Goal: Transaction & Acquisition: Purchase product/service

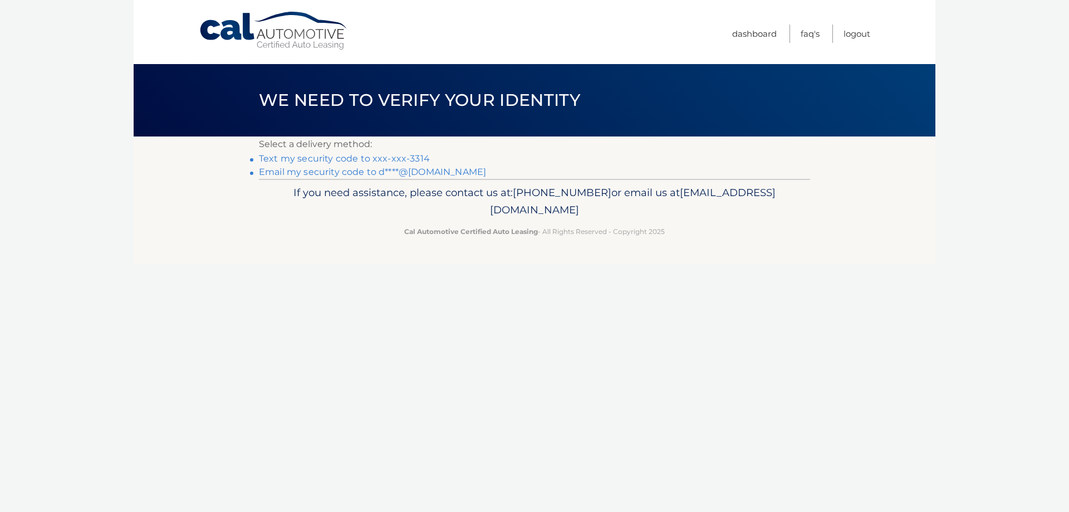
click at [410, 159] on link "Text my security code to xxx-xxx-3314" at bounding box center [344, 158] width 171 height 11
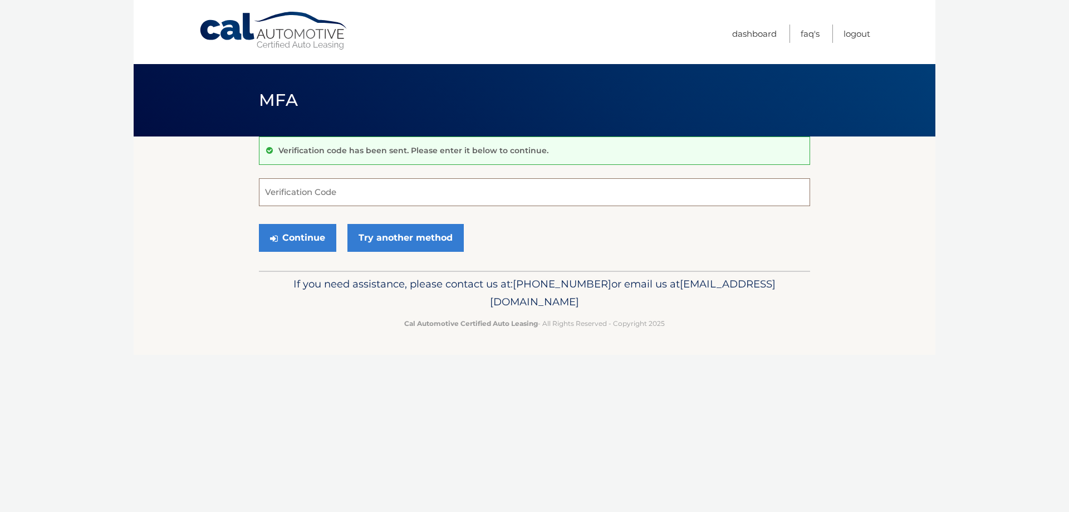
click at [307, 191] on input "Verification Code" at bounding box center [534, 192] width 551 height 28
type input "643158"
click at [308, 232] on button "Continue" at bounding box center [297, 238] width 77 height 28
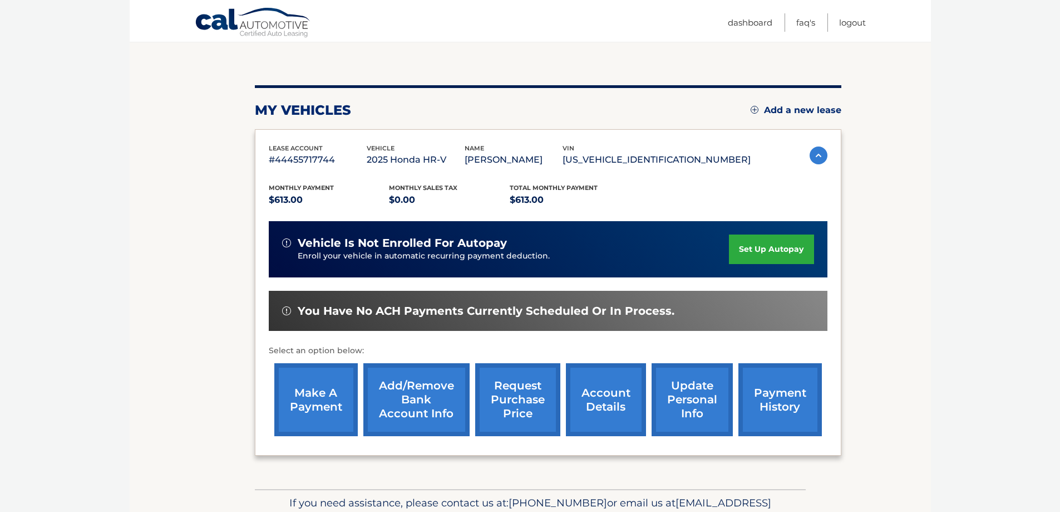
scroll to position [111, 0]
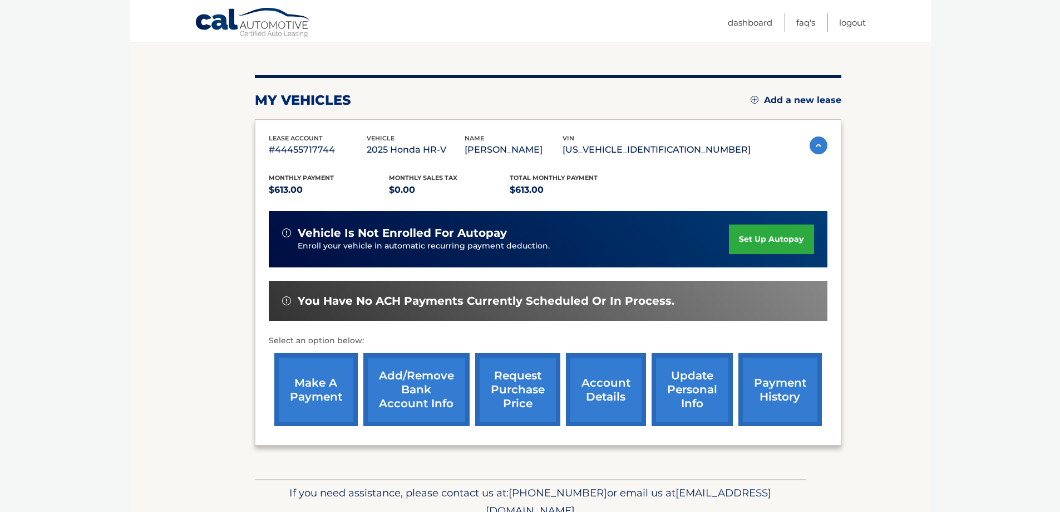
click at [317, 397] on link "make a payment" at bounding box center [315, 389] width 83 height 73
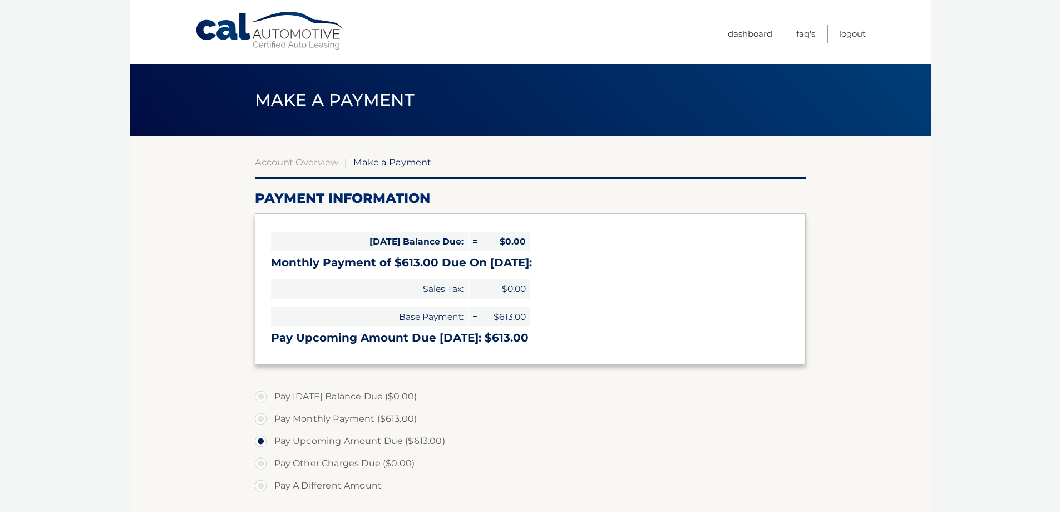
select select "ZDg4NDJiN2QtNjU0YS00NjczLTkyYjUtMzdmMGQ1NGY4Mzc5"
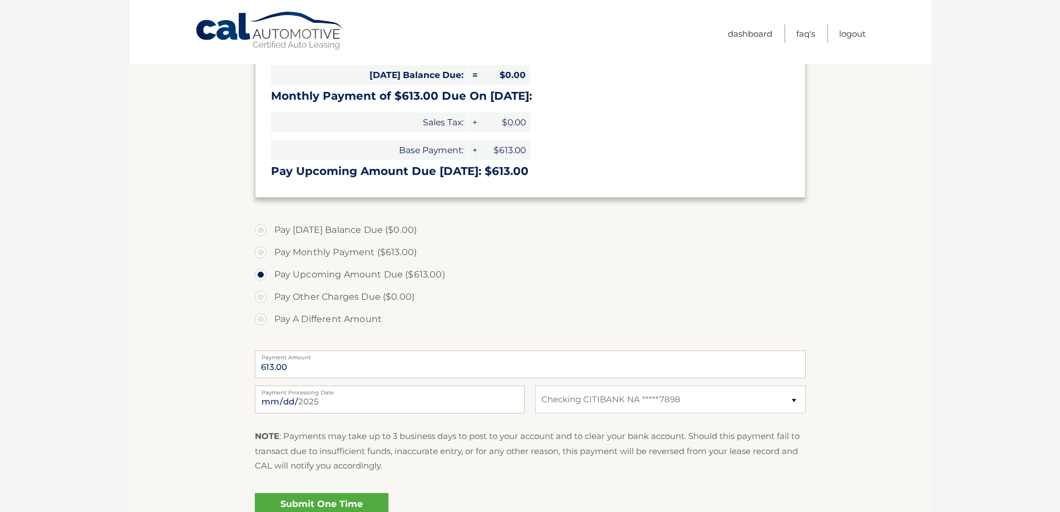
scroll to position [167, 0]
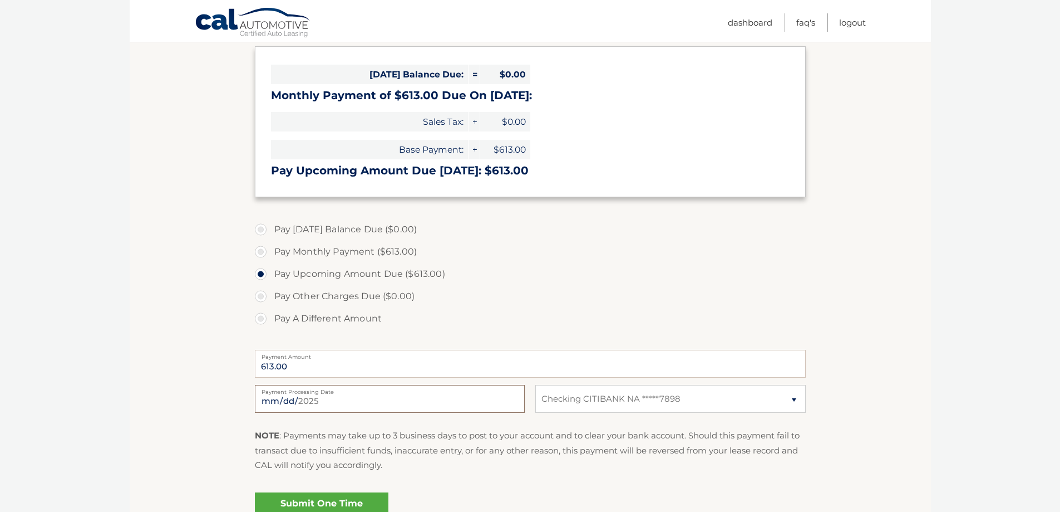
click at [490, 399] on input "2025-09-01" at bounding box center [390, 399] width 270 height 28
type input "2025-09-10"
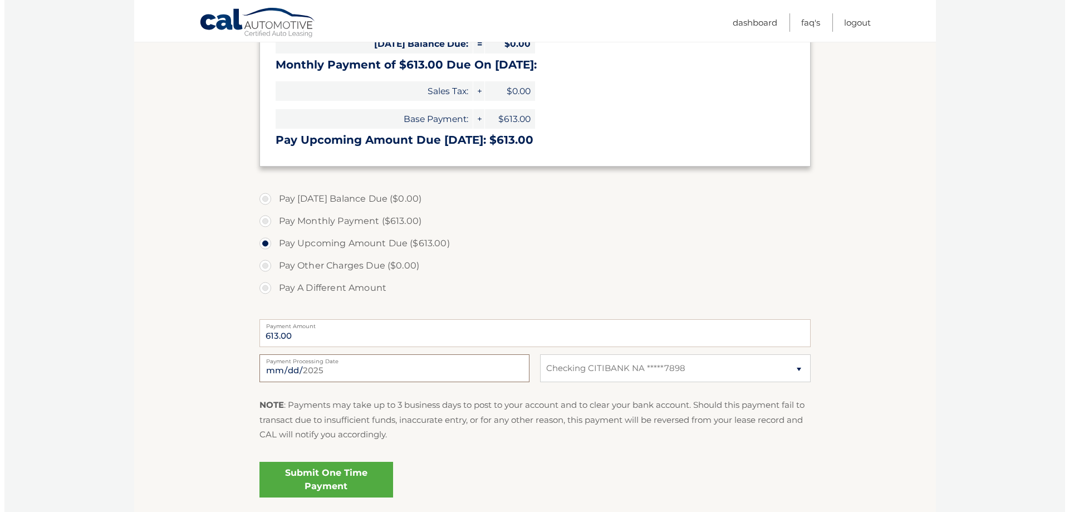
scroll to position [223, 0]
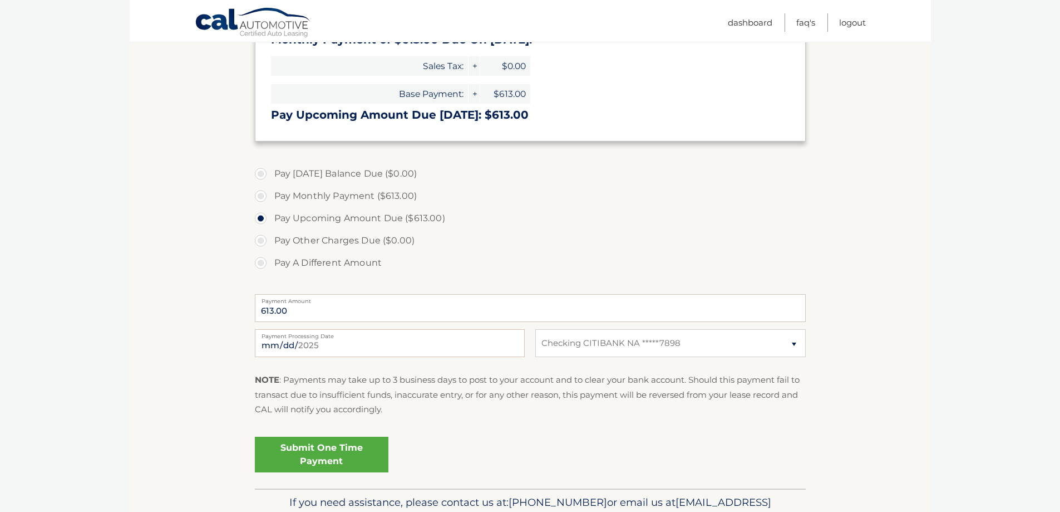
click at [312, 448] on link "Submit One Time Payment" at bounding box center [322, 454] width 134 height 36
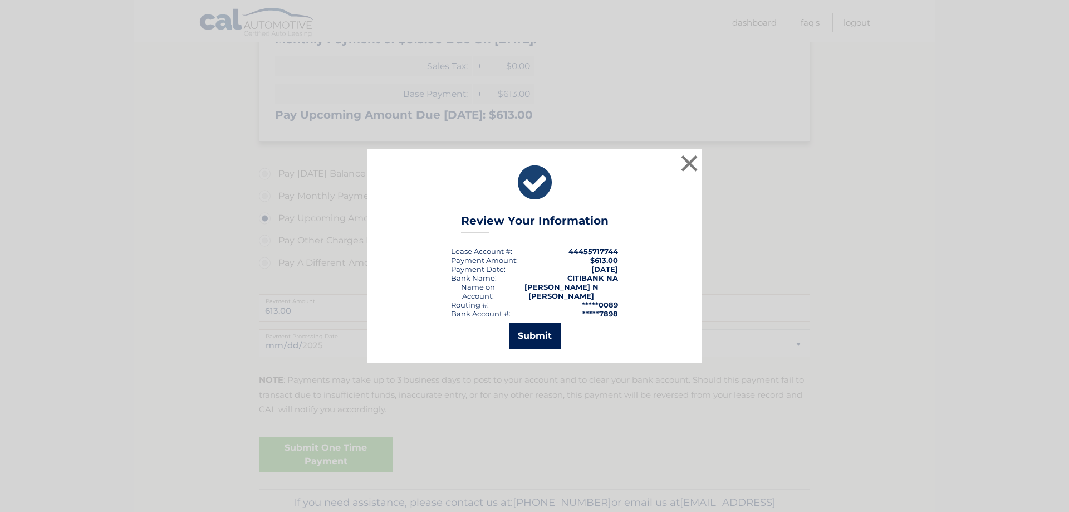
click at [521, 330] on button "Submit" at bounding box center [535, 335] width 52 height 27
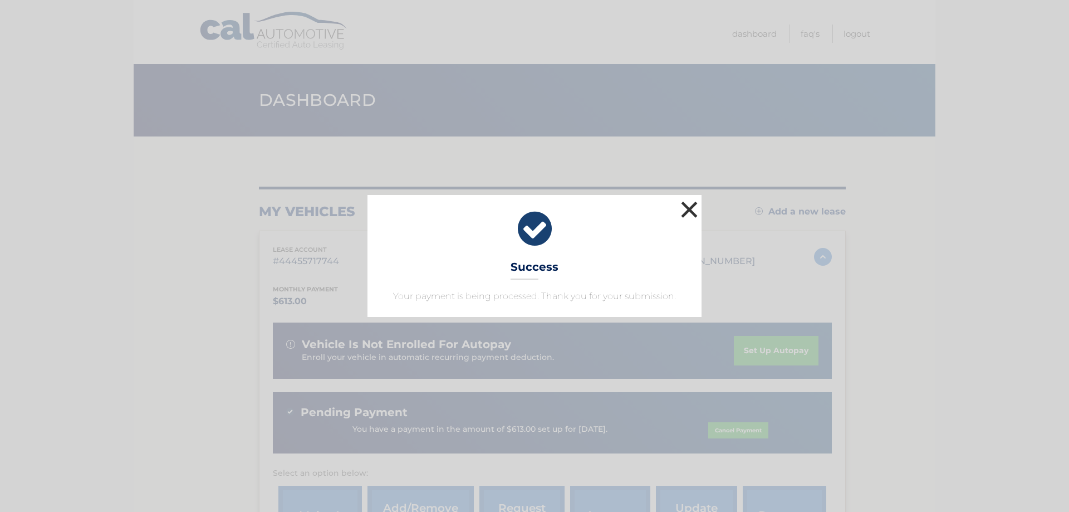
click at [689, 206] on button "×" at bounding box center [689, 209] width 22 height 22
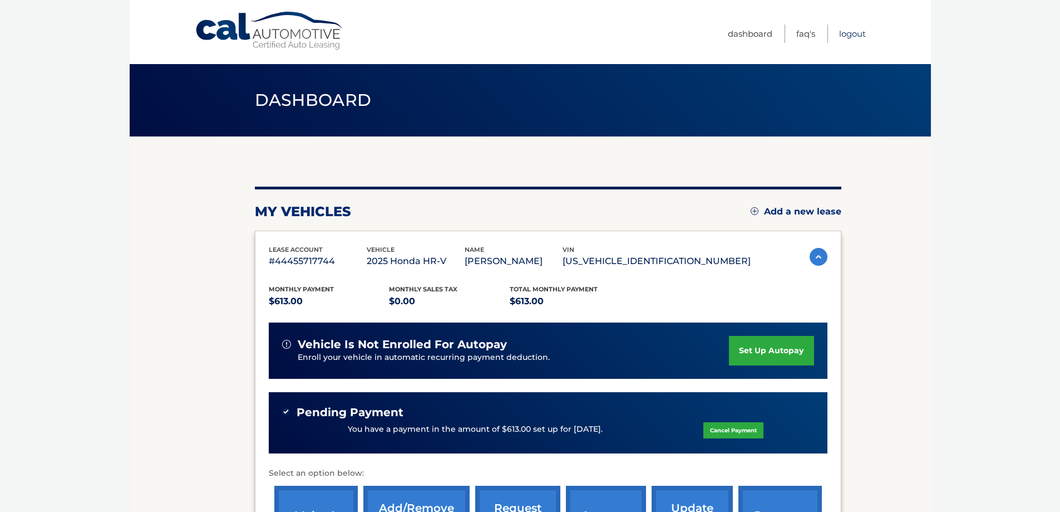
click at [849, 39] on link "Logout" at bounding box center [852, 33] width 27 height 18
